Goal: Task Accomplishment & Management: Understand process/instructions

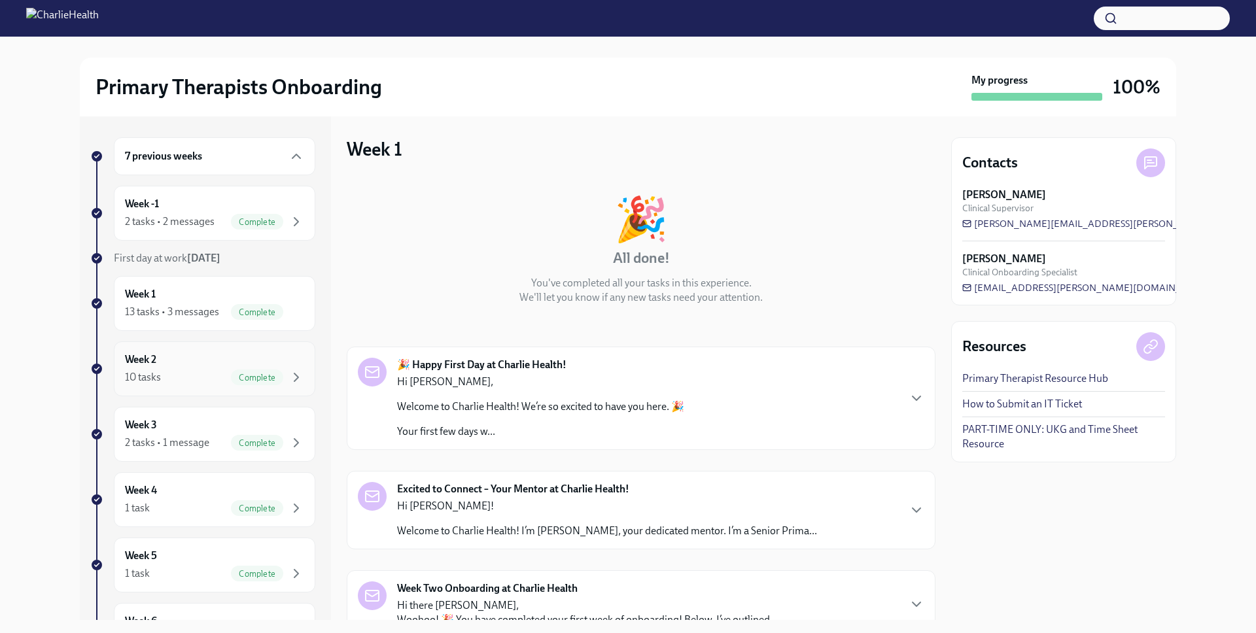
click at [213, 385] on div "10 tasks Complete" at bounding box center [214, 378] width 179 height 16
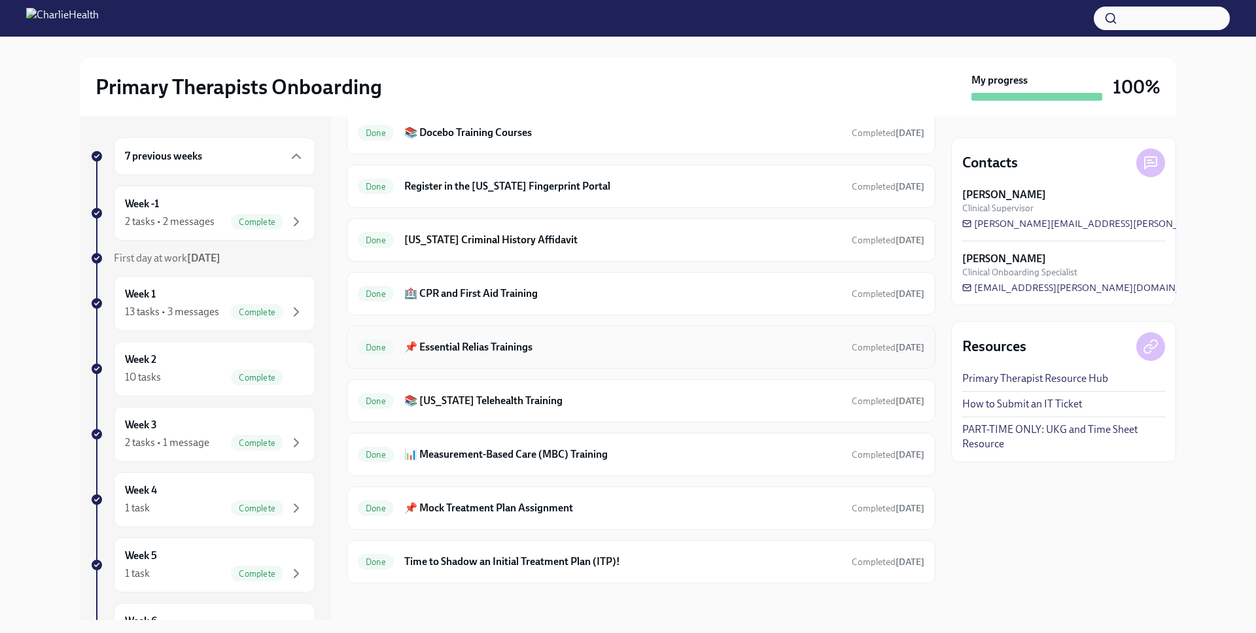
scroll to position [345, 0]
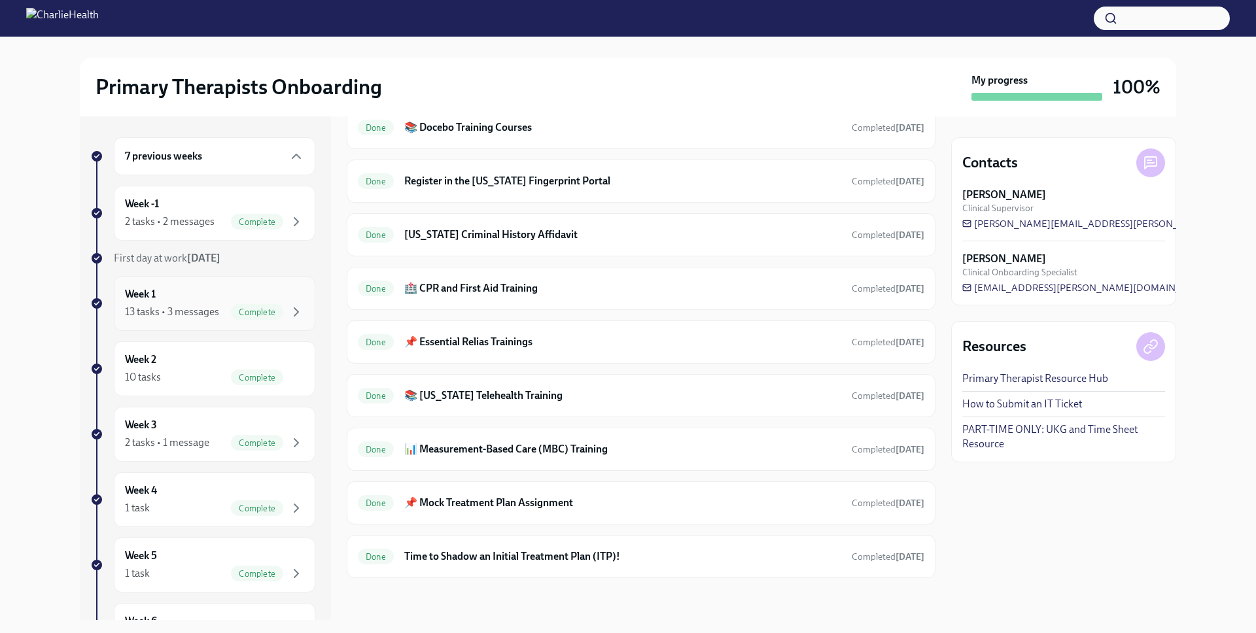
click at [247, 289] on div "Week 1 13 tasks • 3 messages Complete" at bounding box center [214, 303] width 179 height 33
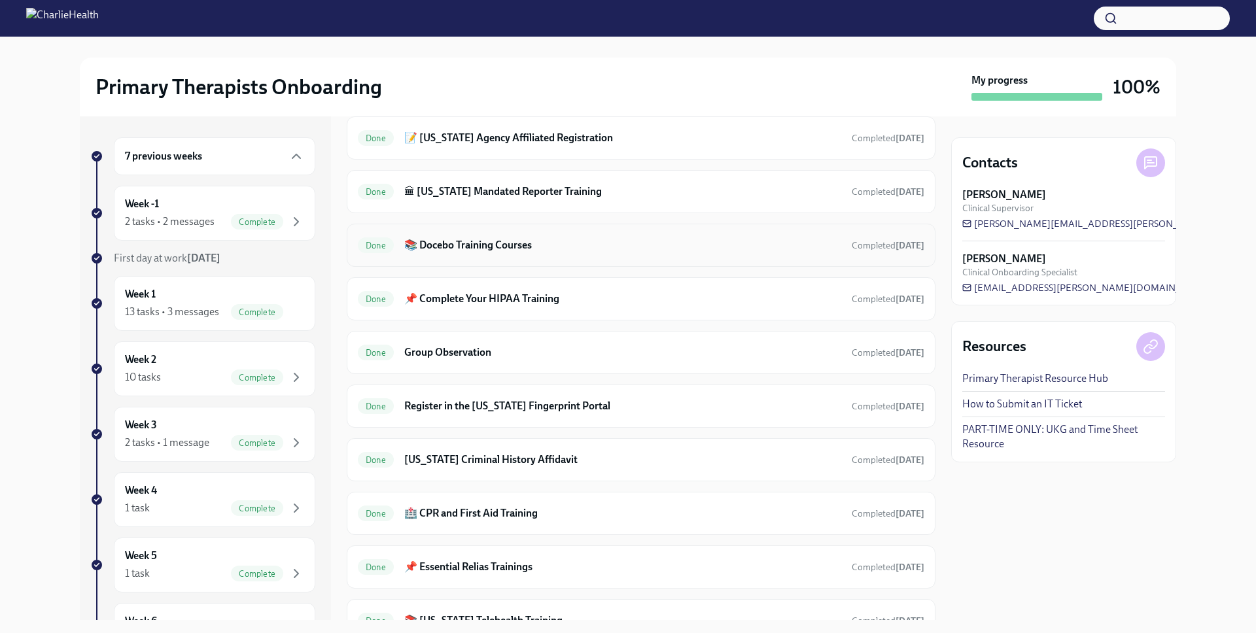
scroll to position [698, 0]
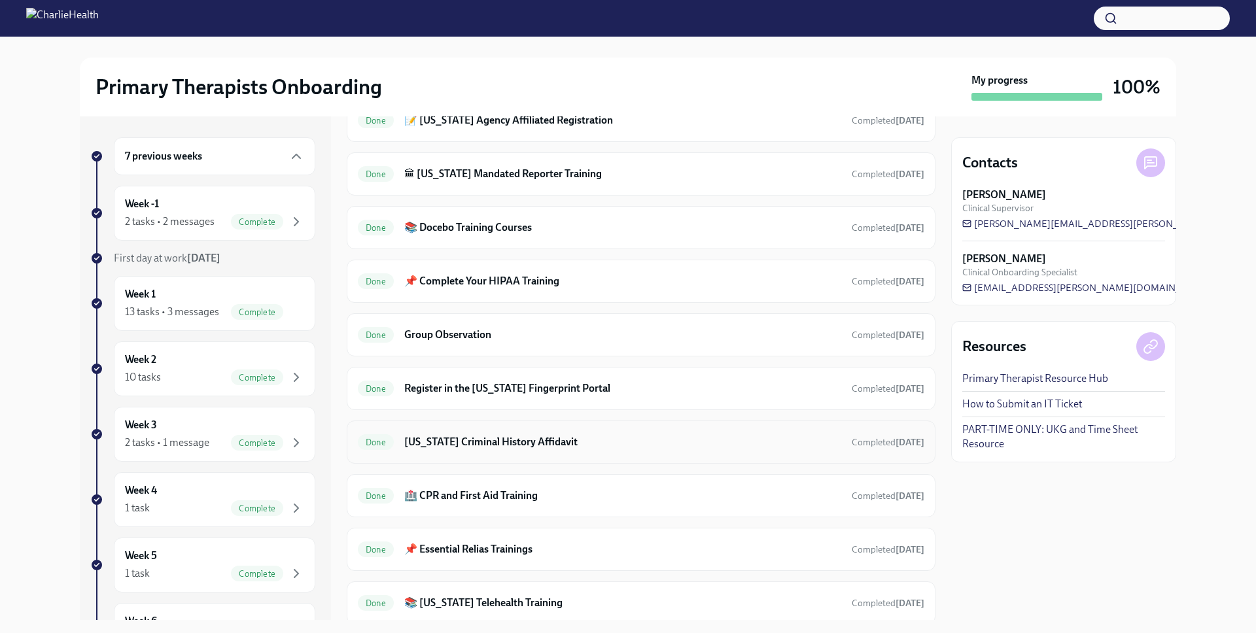
click at [523, 449] on div "Done Arizona Criminal History Affidavit Completed Jun 20th" at bounding box center [641, 442] width 566 height 21
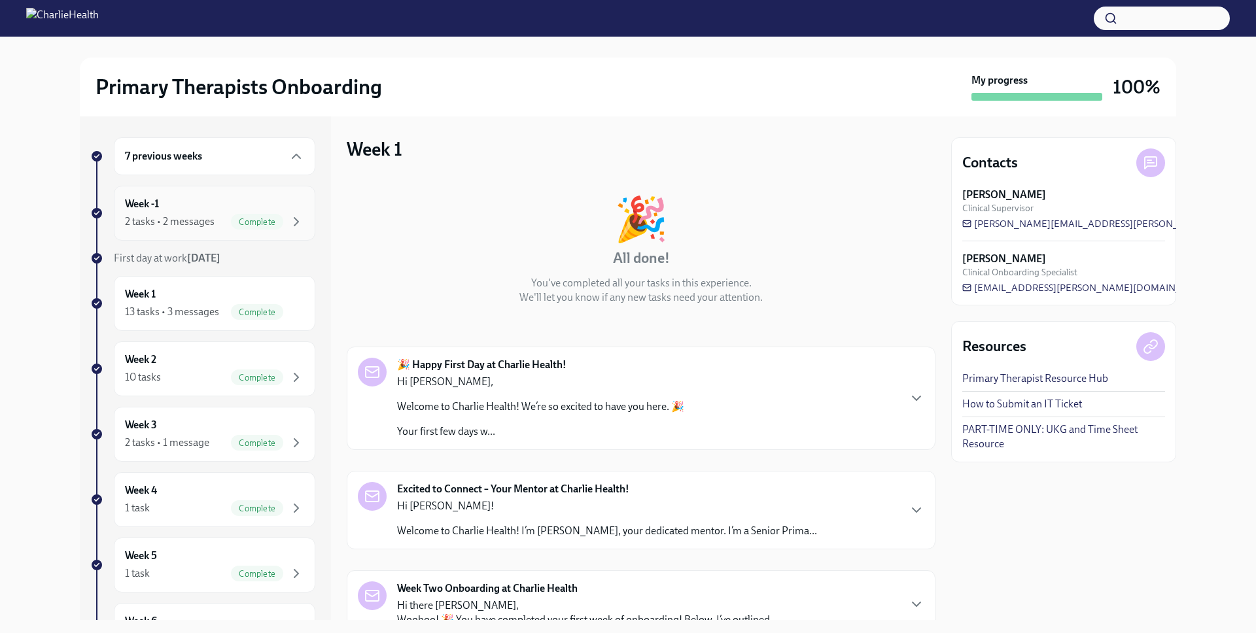
click at [233, 207] on div "Week -1 2 tasks • 2 messages Complete" at bounding box center [214, 213] width 179 height 33
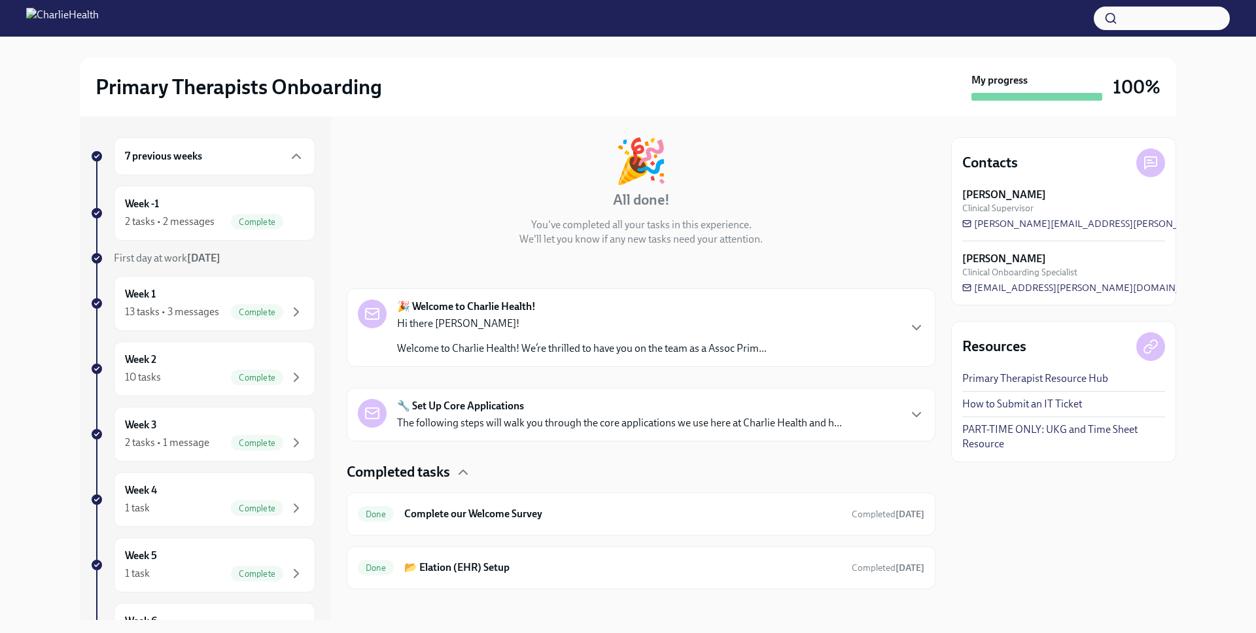
scroll to position [69, 0]
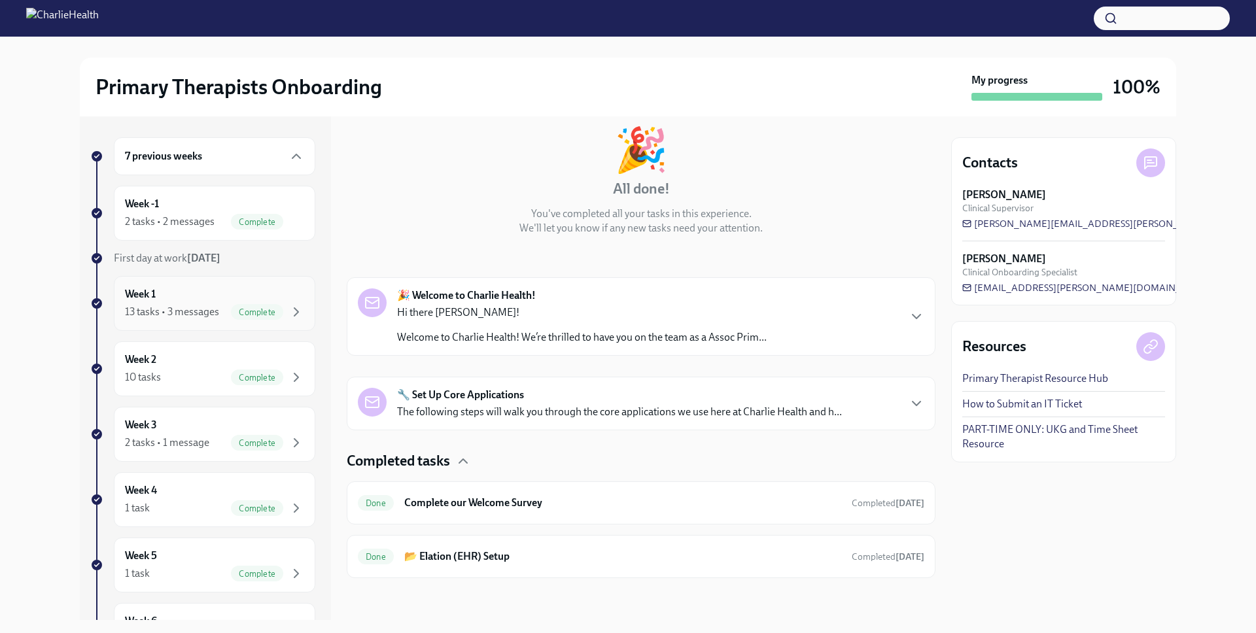
click at [155, 292] on h6 "Week 1" at bounding box center [140, 294] width 31 height 14
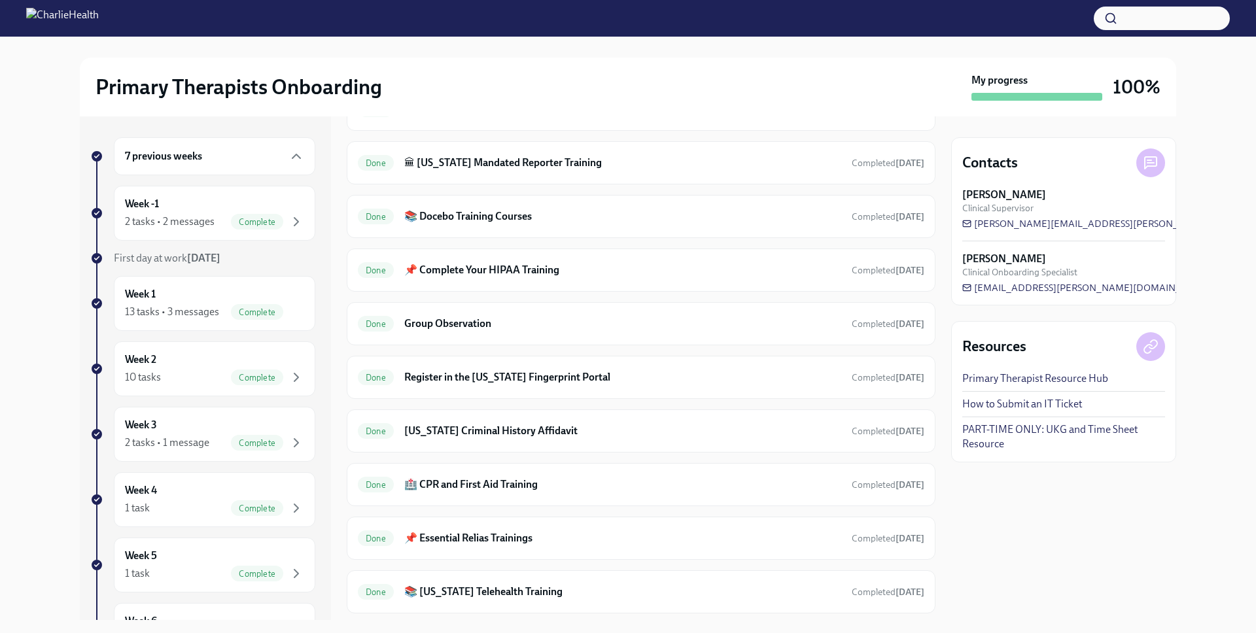
scroll to position [798, 0]
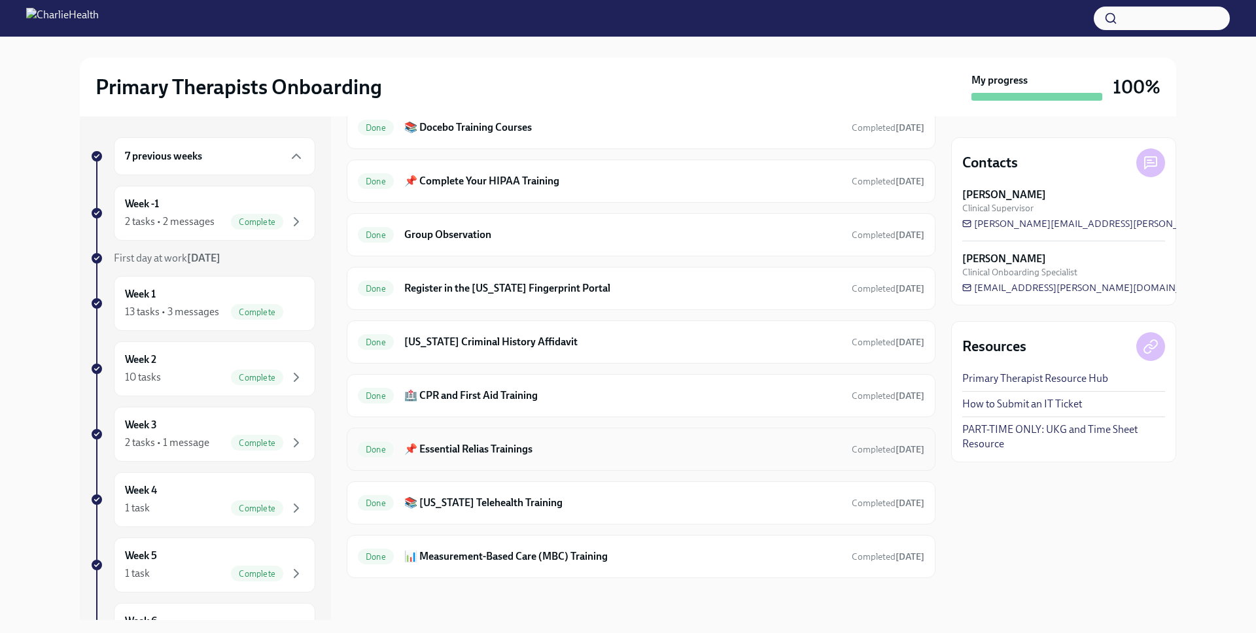
click at [538, 454] on h6 "📌 Essential Relias Trainings" at bounding box center [622, 449] width 437 height 14
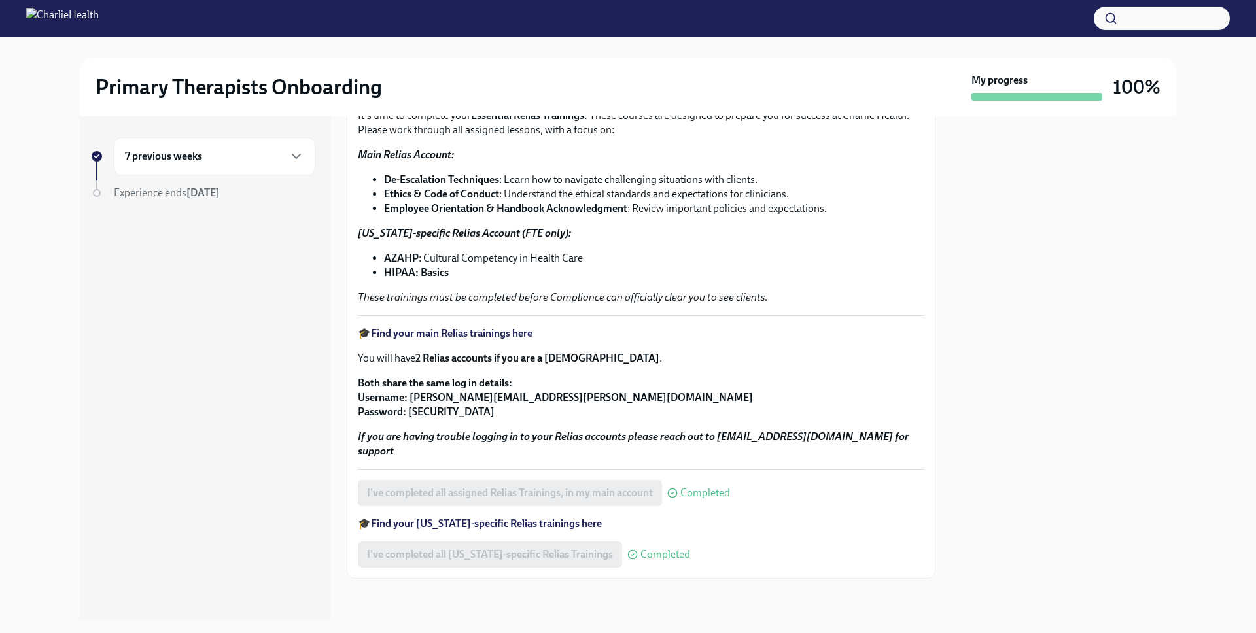
scroll to position [97, 0]
click at [572, 290] on em "These trainings must be completed before Compliance can officially clear you to…" at bounding box center [563, 296] width 410 height 12
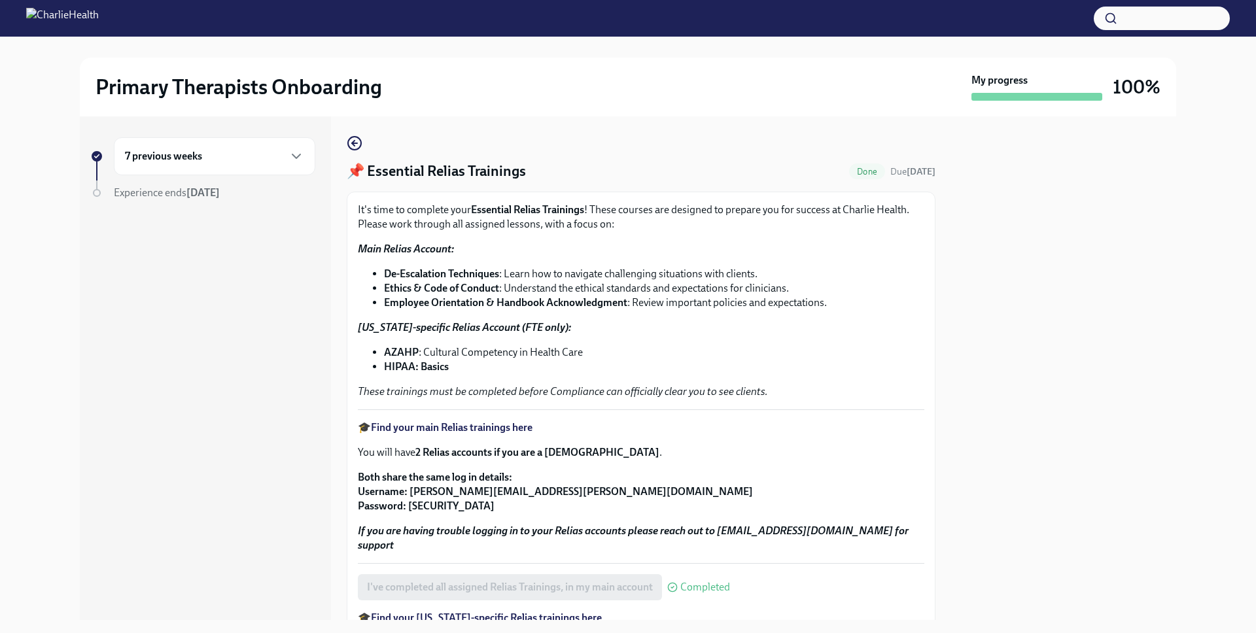
scroll to position [0, 0]
click at [497, 432] on strong "Find your main Relias trainings here" at bounding box center [452, 429] width 162 height 12
